Goal: Download file/media

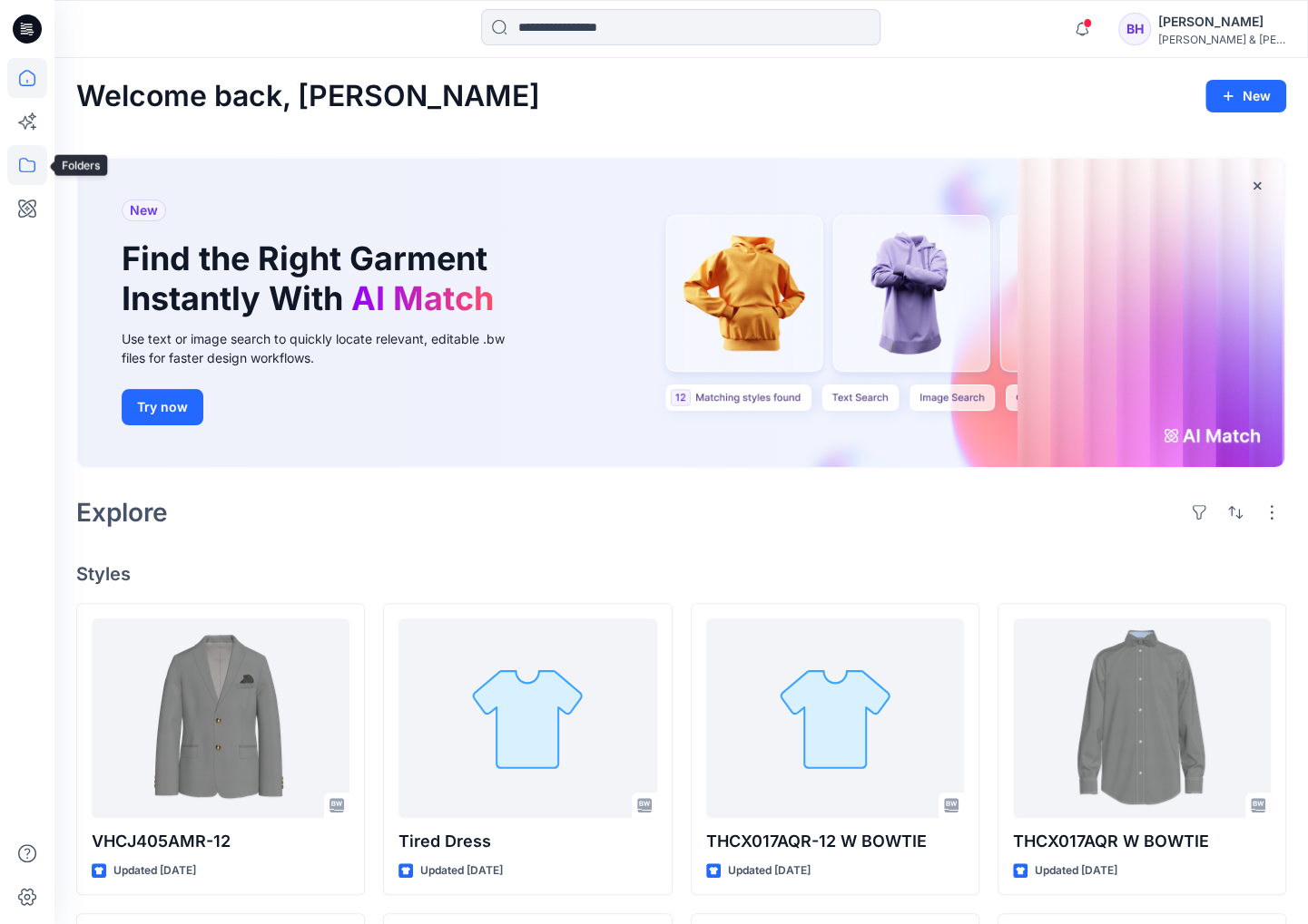
click at [29, 171] on icon at bounding box center [28, 165] width 17 height 15
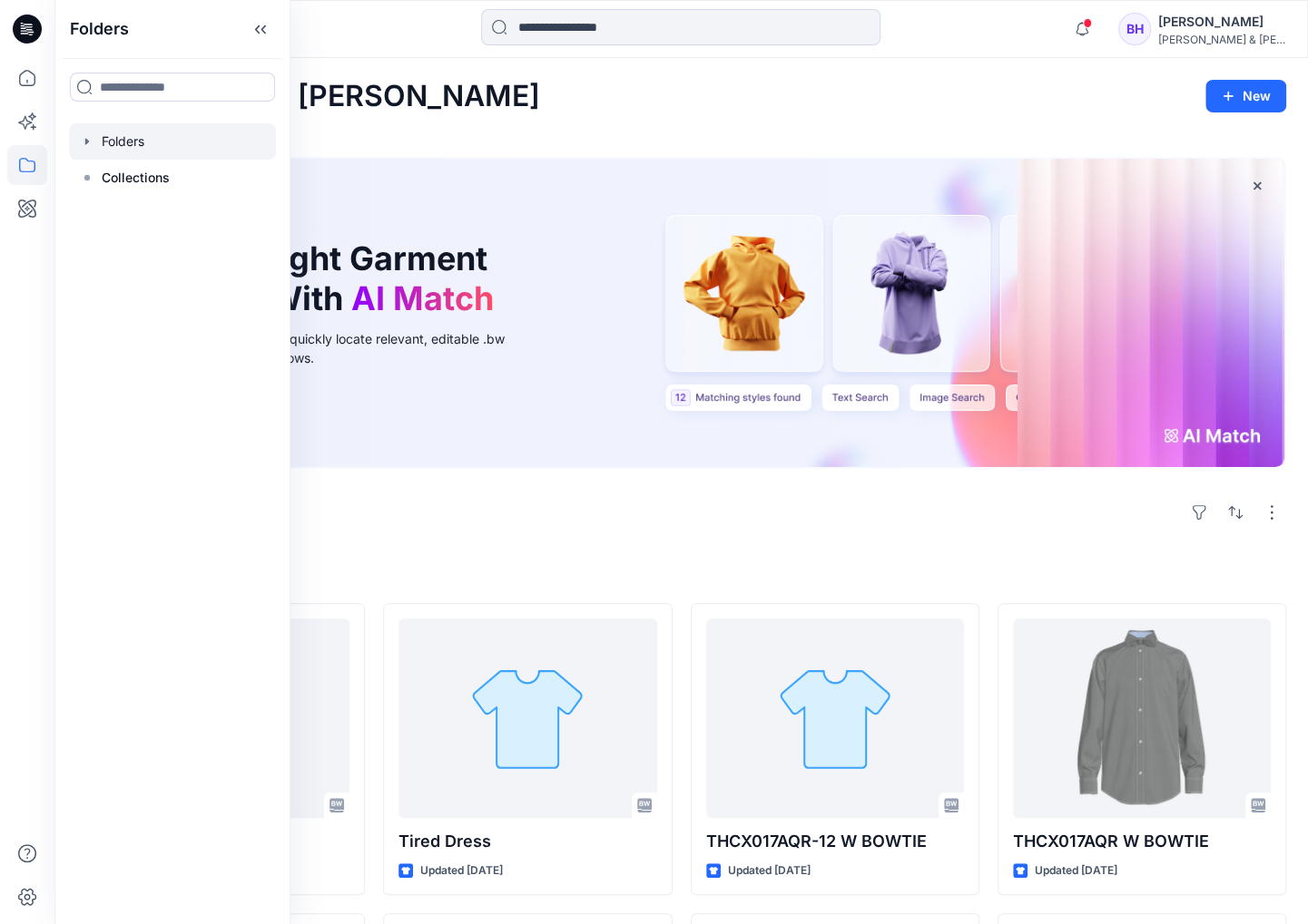
click at [143, 139] on div at bounding box center [172, 141] width 207 height 36
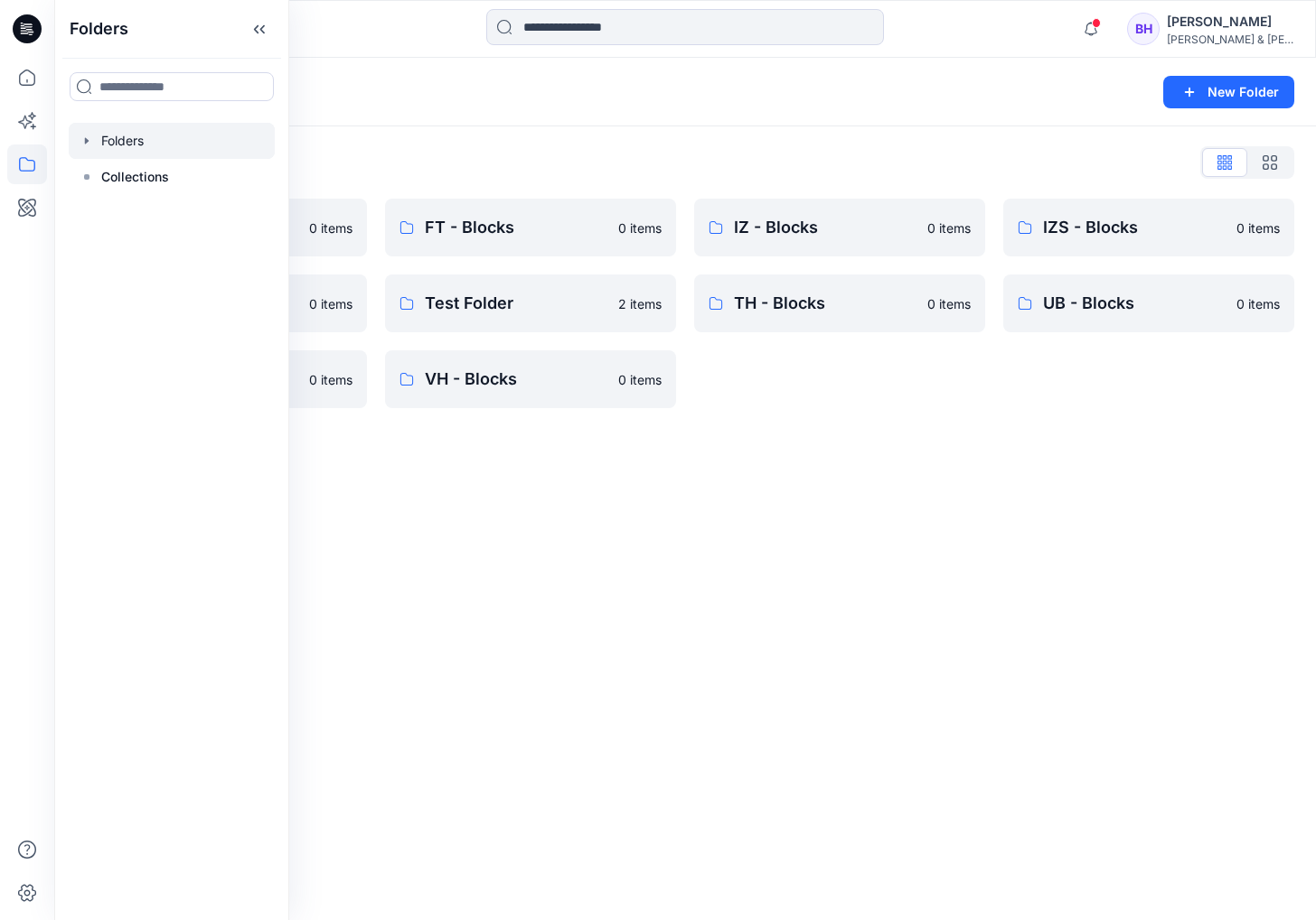
click at [765, 507] on div "Folders New Folder Folders List CK - Blocks 0 items NT - Blocks 0 items UG - Bl…" at bounding box center [684, 489] width 1261 height 862
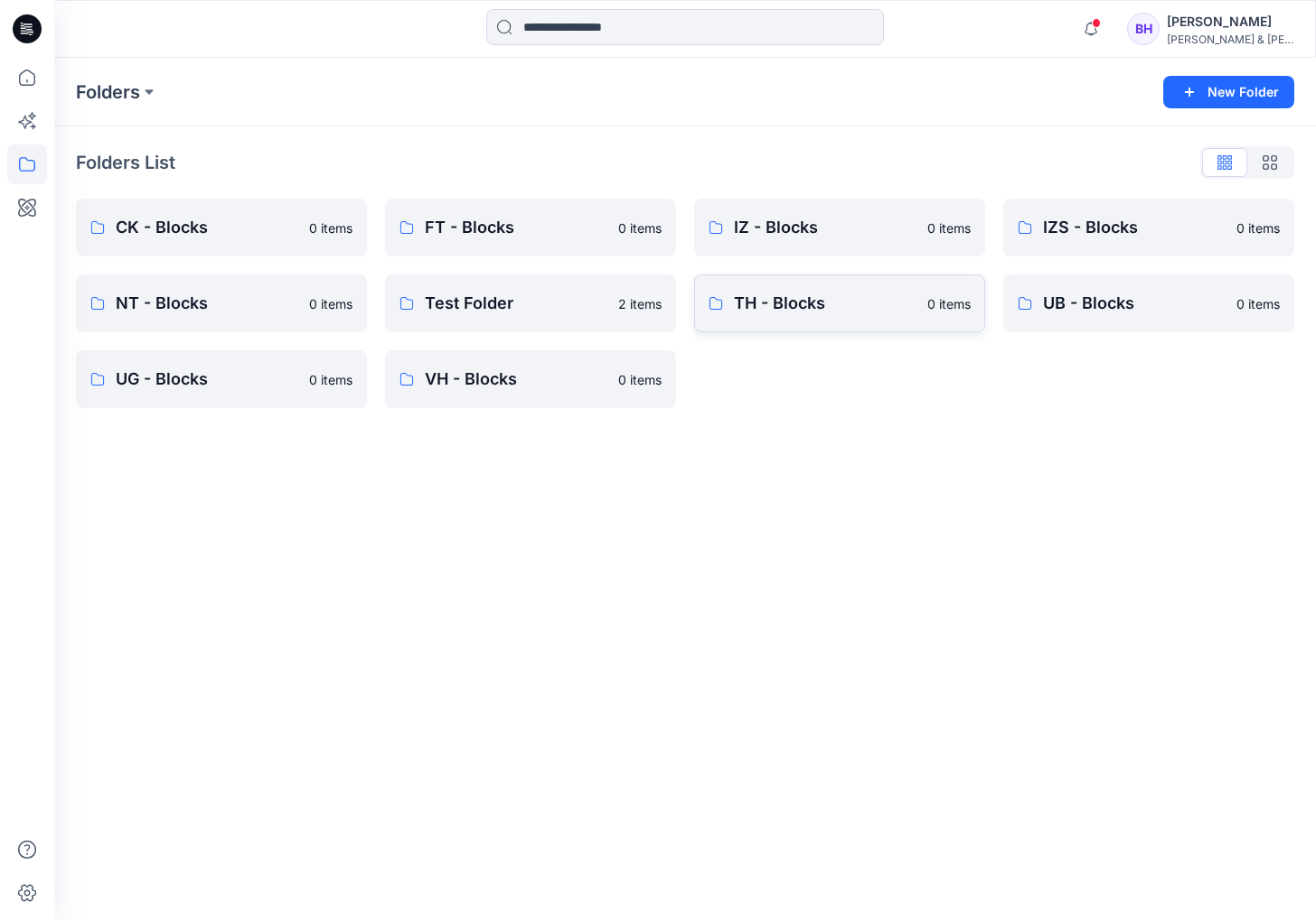
click at [795, 312] on p "TH - Blocks" at bounding box center [824, 304] width 182 height 26
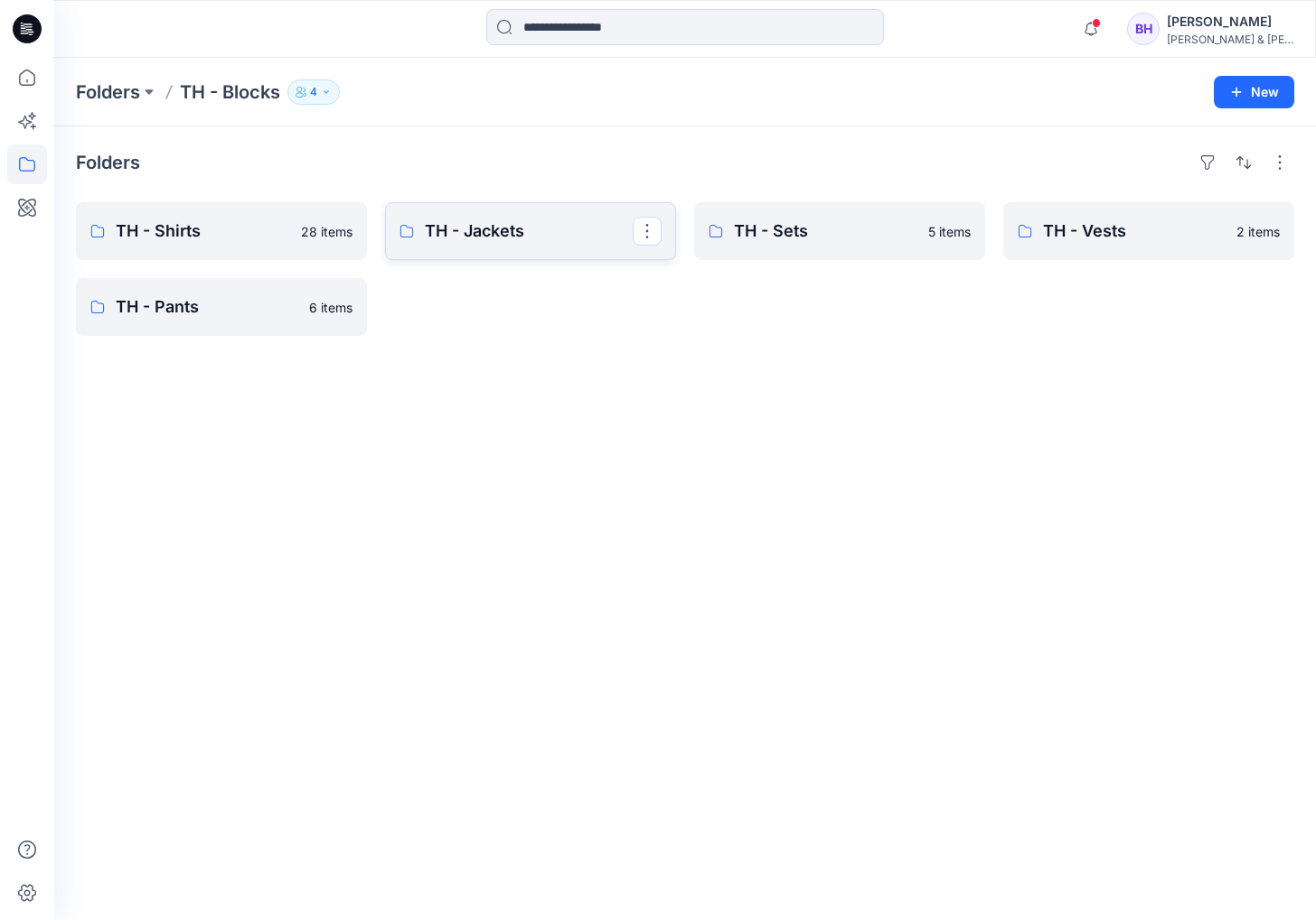
click at [484, 248] on link "TH - Jackets" at bounding box center [530, 231] width 291 height 58
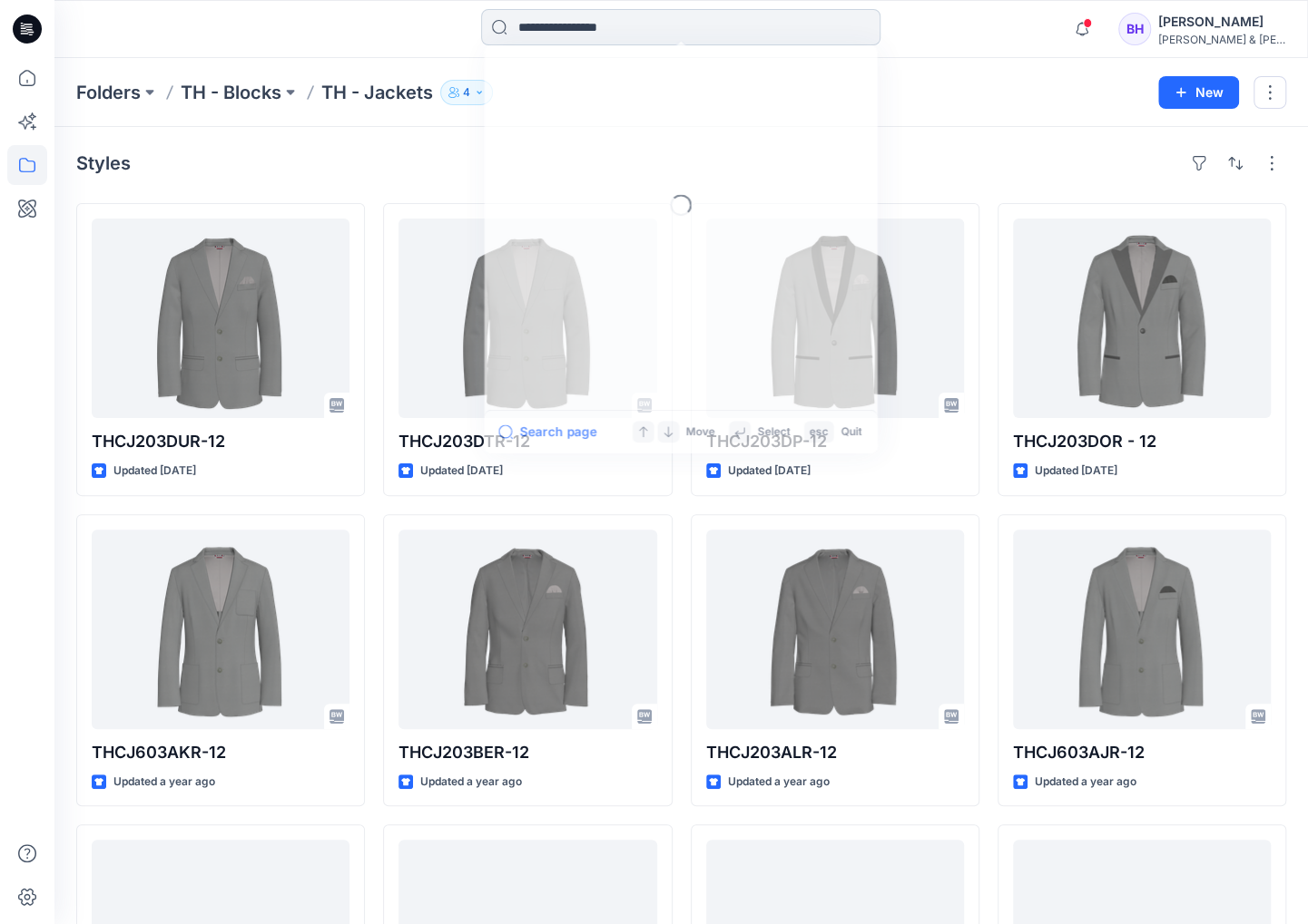
click at [628, 30] on input at bounding box center [681, 27] width 399 height 36
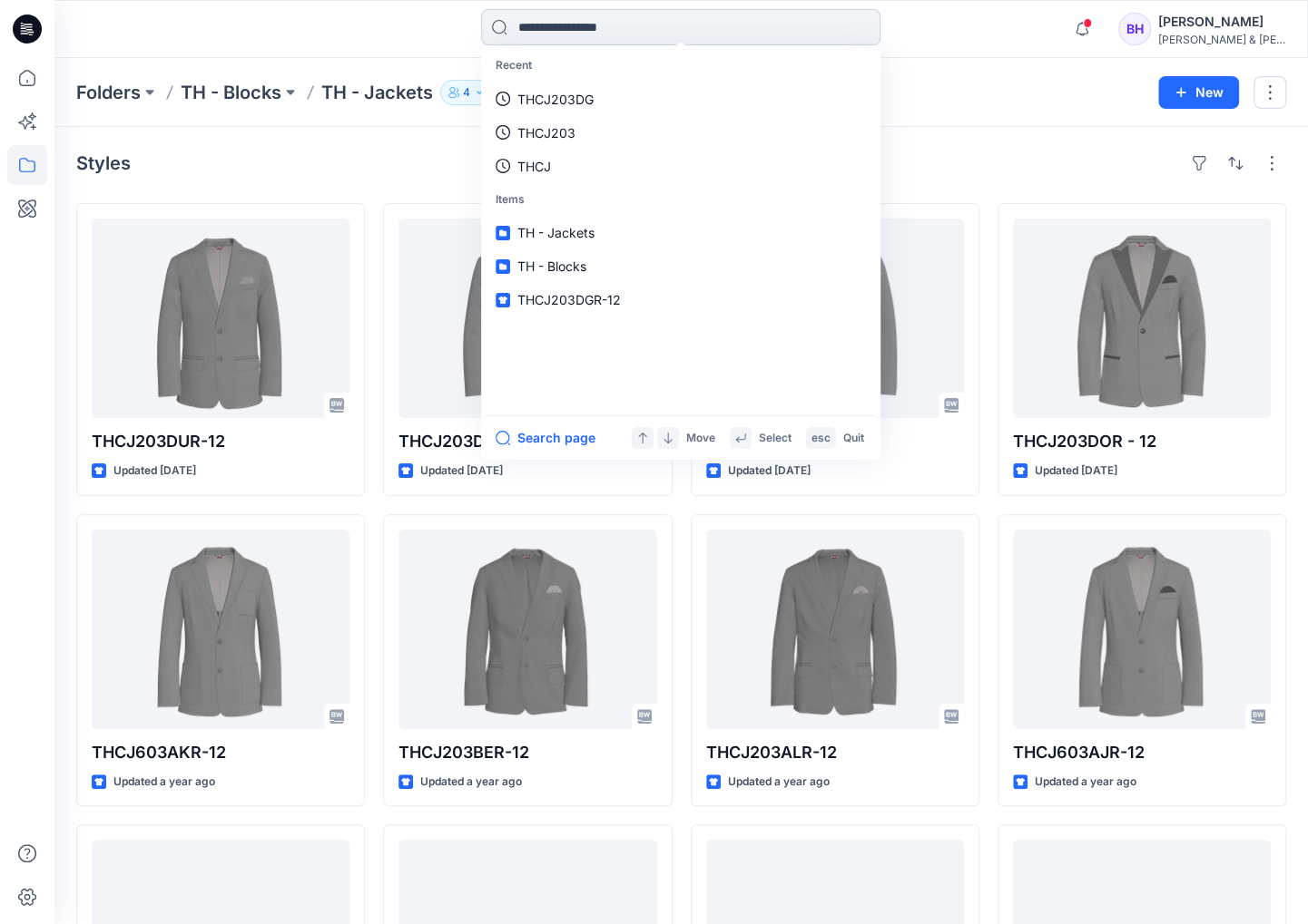
paste input "*********"
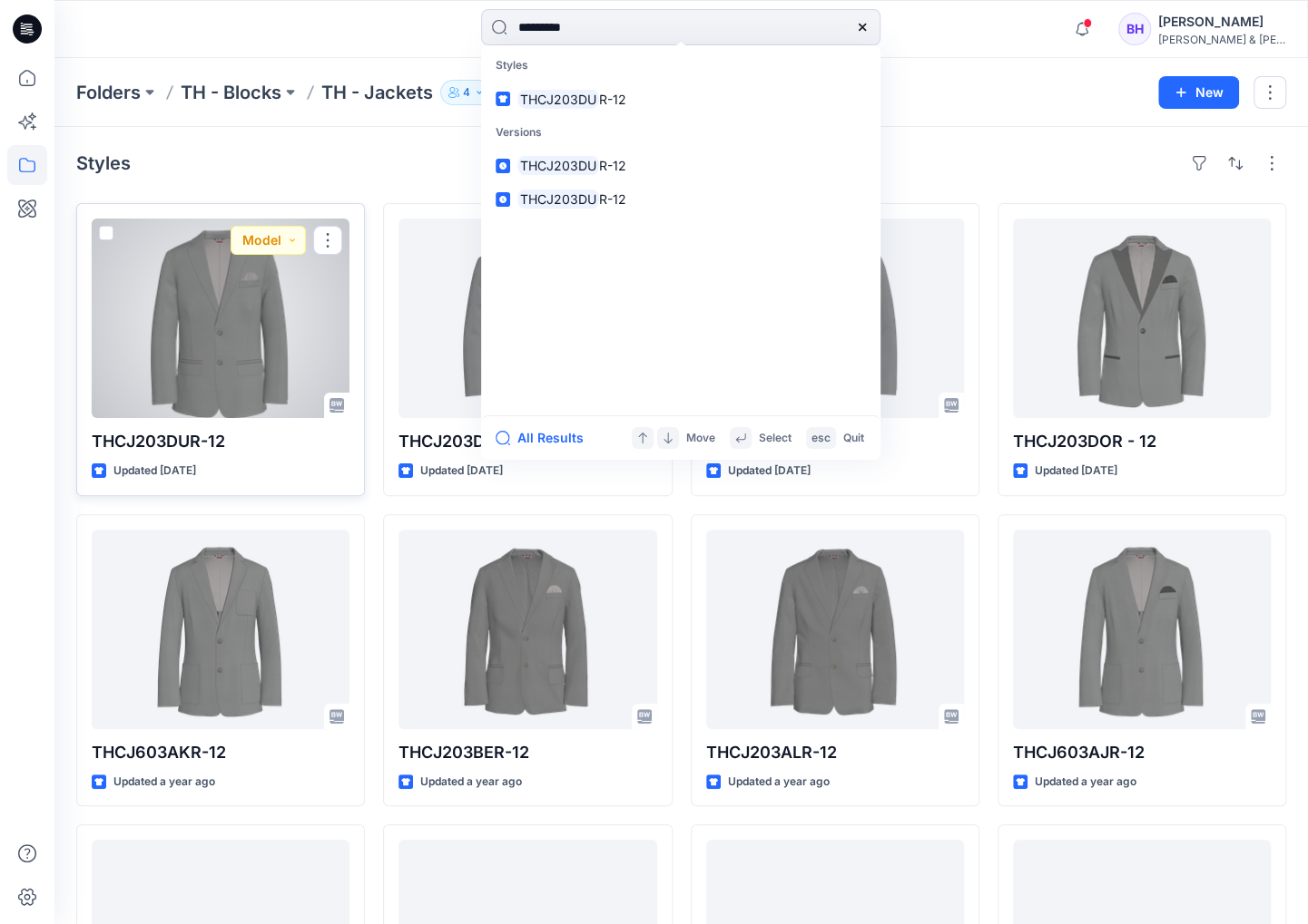
type input "*********"
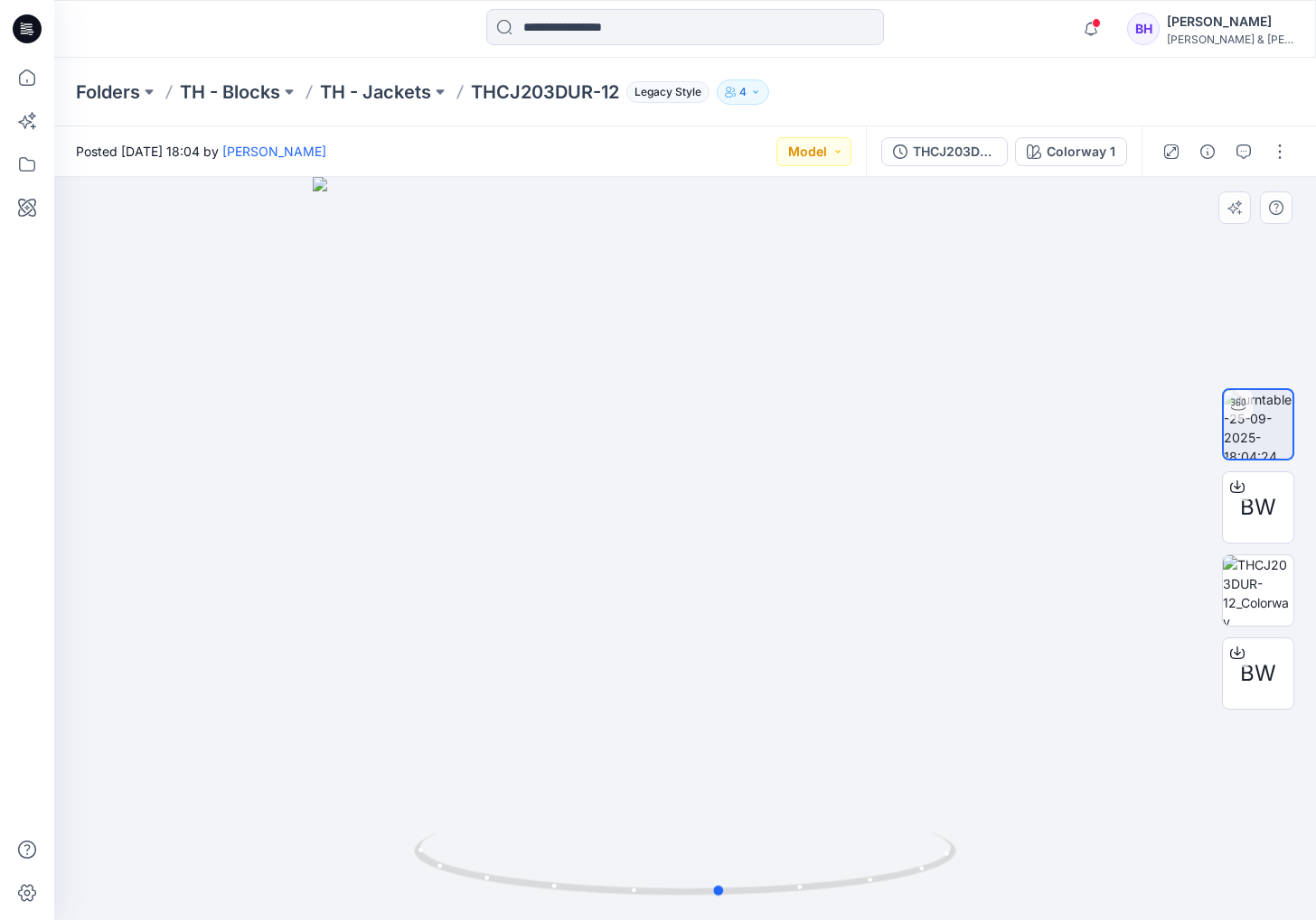
drag, startPoint x: 941, startPoint y: 871, endPoint x: 977, endPoint y: 875, distance: 36.2
click at [977, 875] on div at bounding box center [684, 548] width 1261 height 743
drag, startPoint x: 936, startPoint y: 874, endPoint x: 947, endPoint y: 866, distance: 13.6
click at [947, 866] on icon at bounding box center [687, 867] width 547 height 68
click at [1256, 508] on span "BW" at bounding box center [1257, 508] width 36 height 33
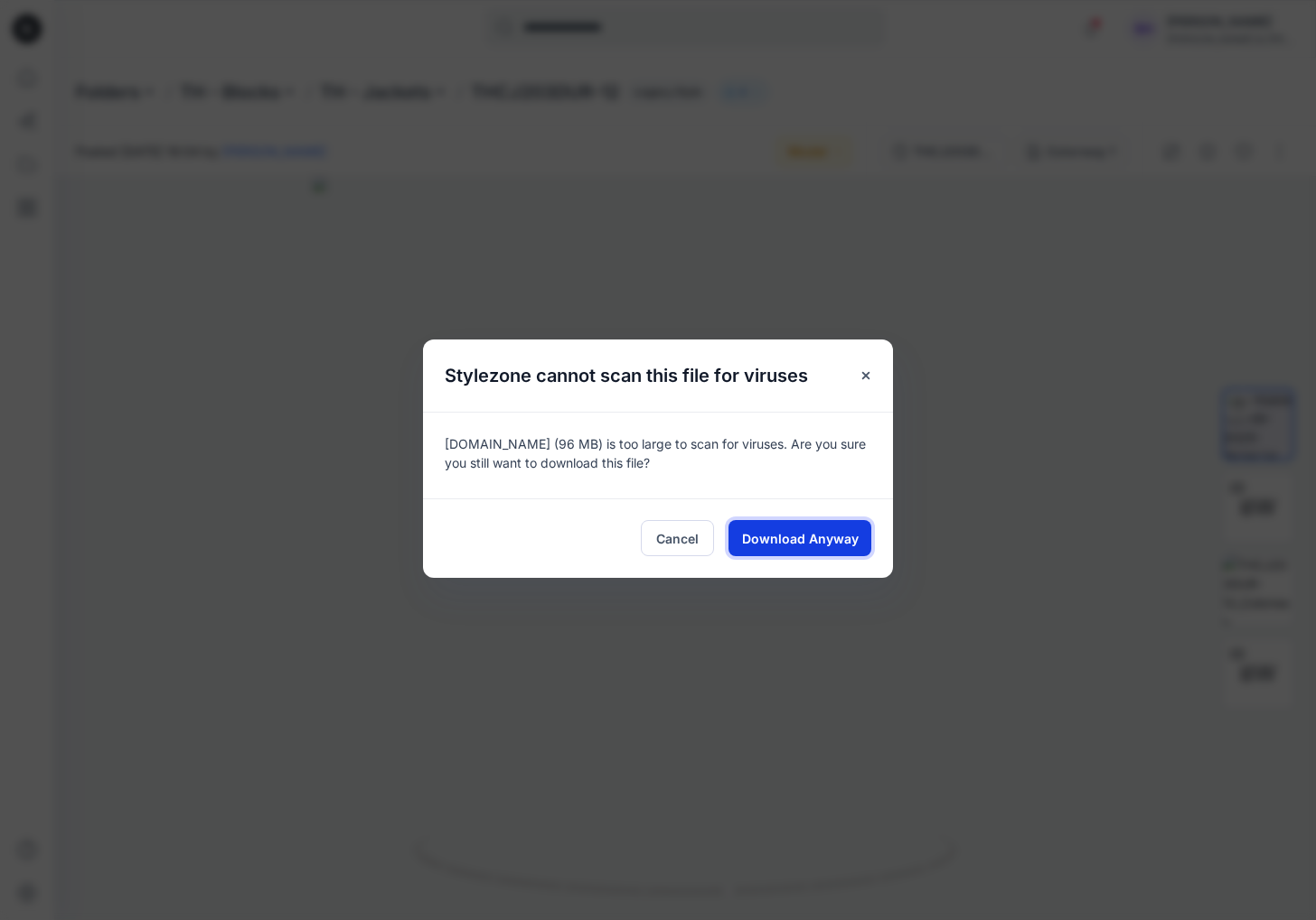
click at [821, 542] on span "Download Anyway" at bounding box center [799, 538] width 116 height 19
